Goal: Information Seeking & Learning: Learn about a topic

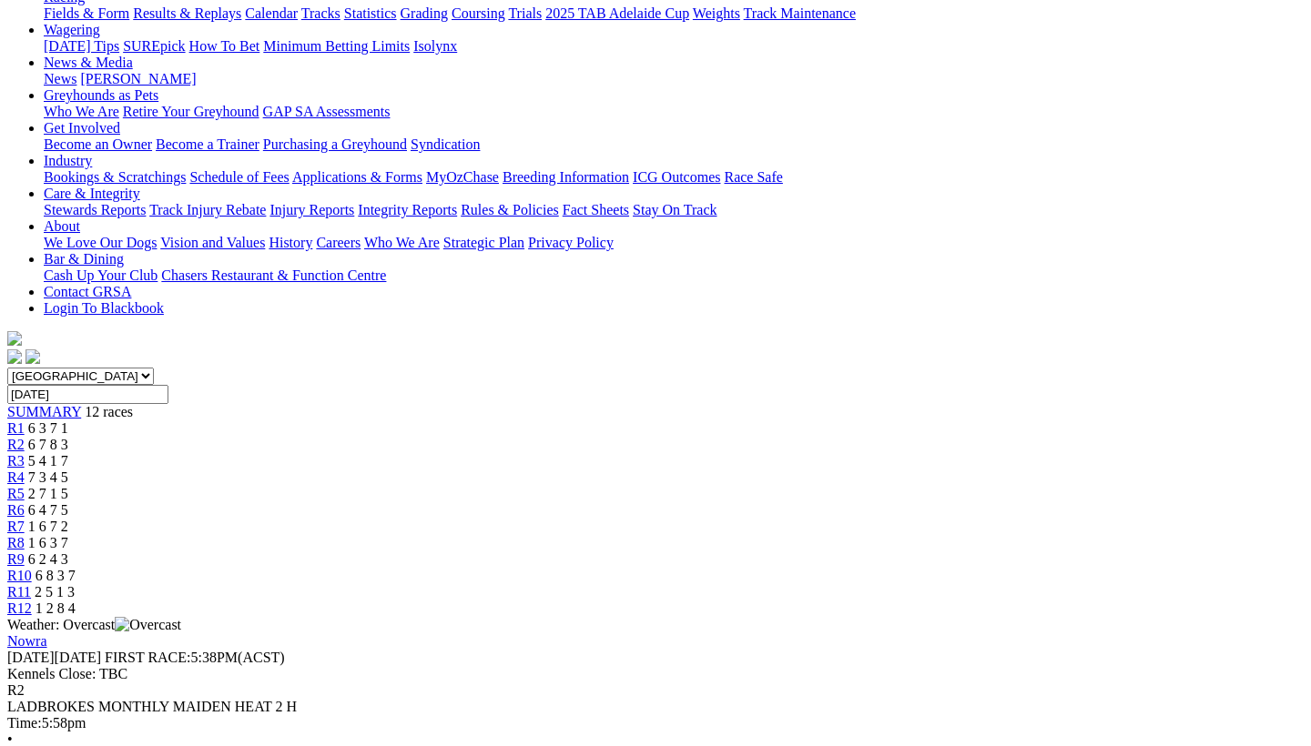
scroll to position [232, 0]
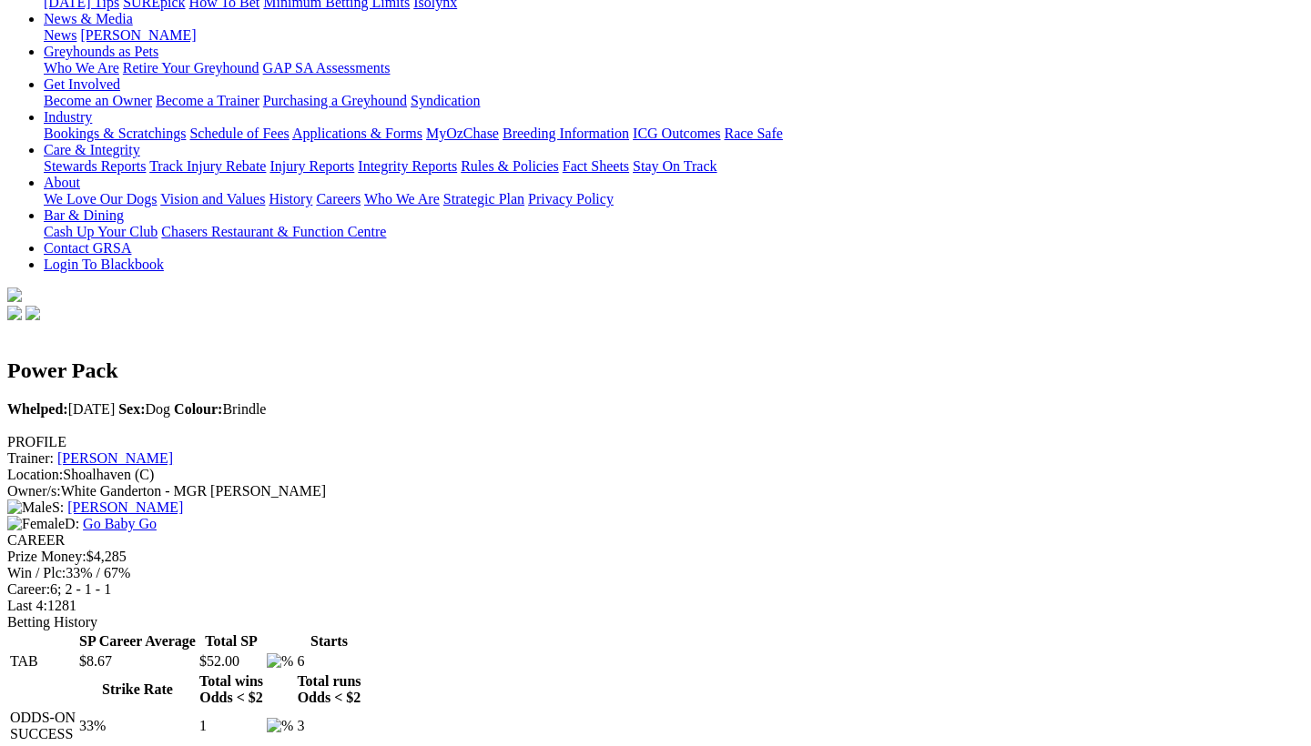
scroll to position [271, 0]
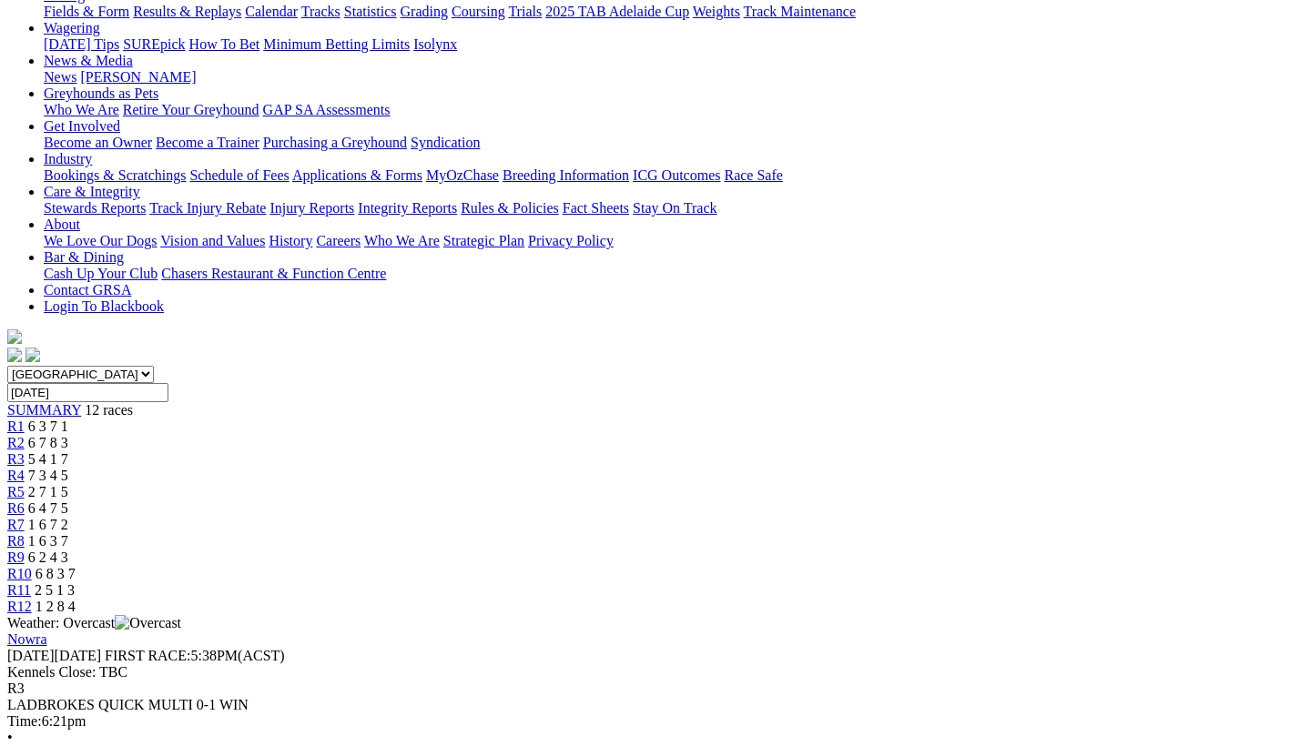
scroll to position [229, 0]
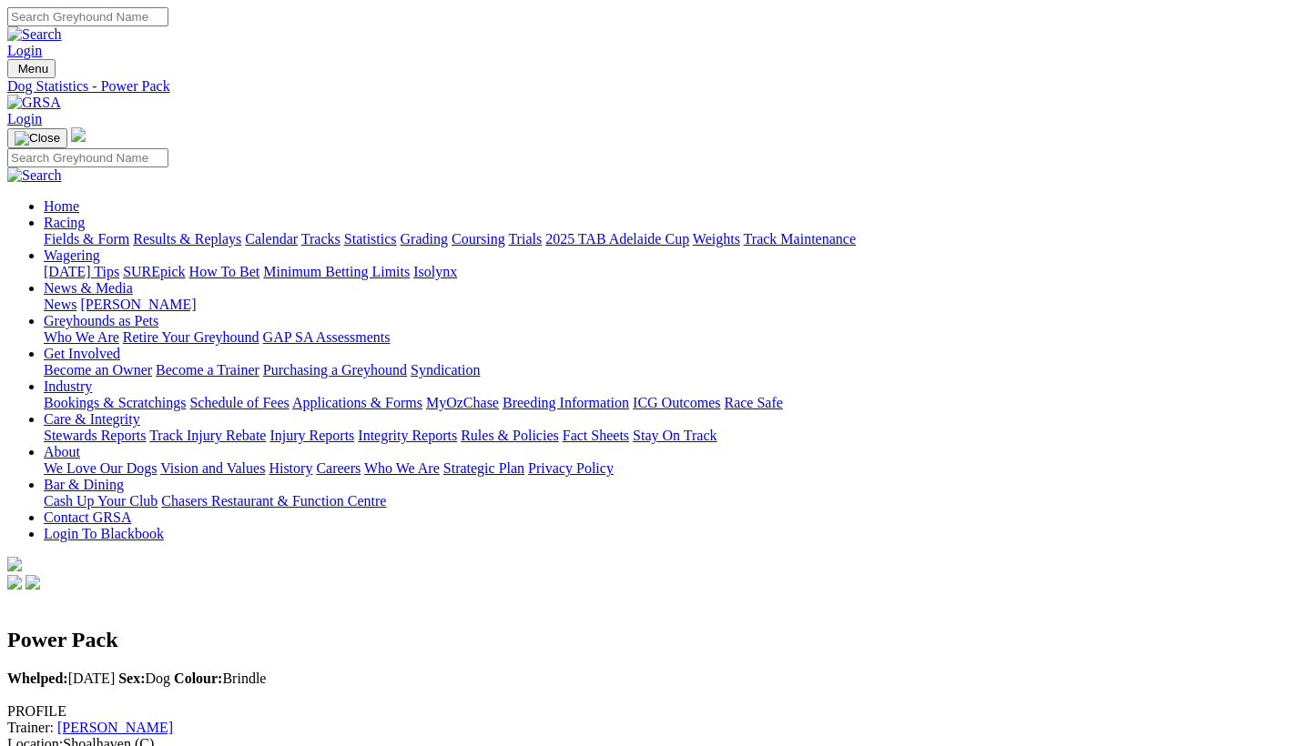
scroll to position [271, 0]
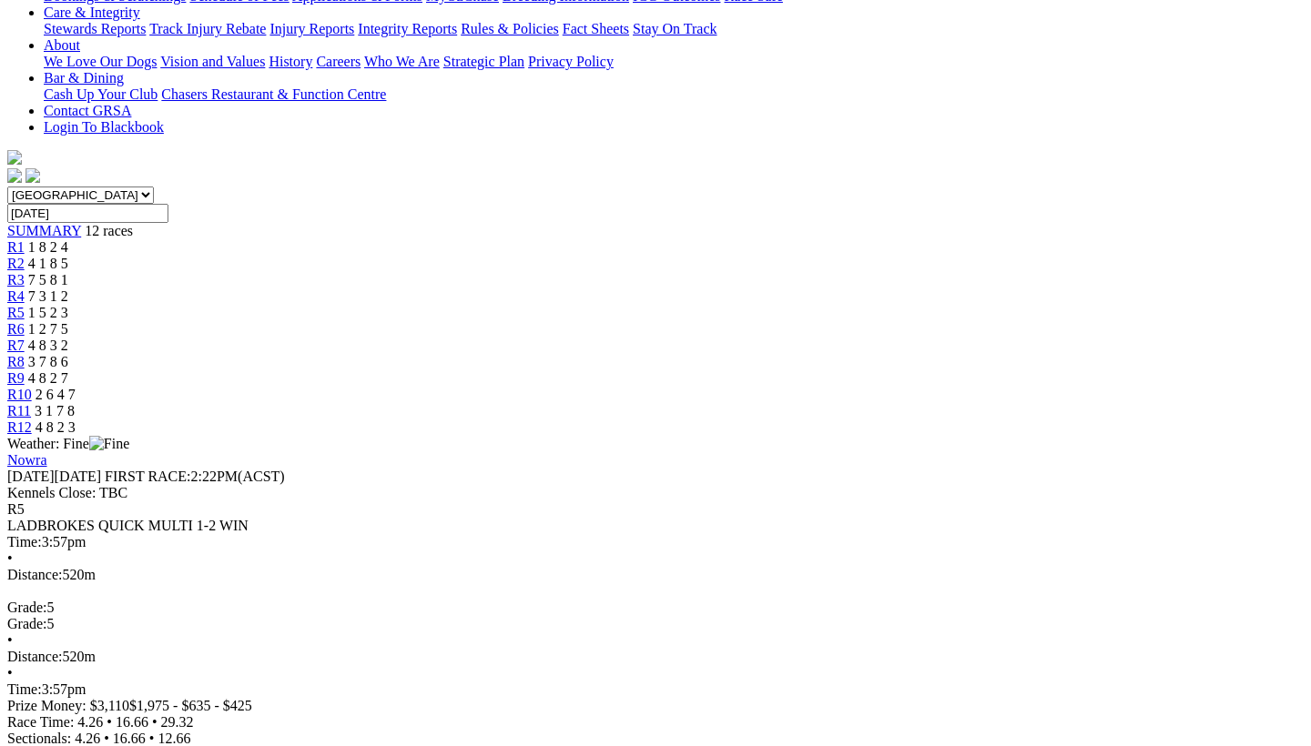
scroll to position [409, 0]
